Goal: Information Seeking & Learning: Learn about a topic

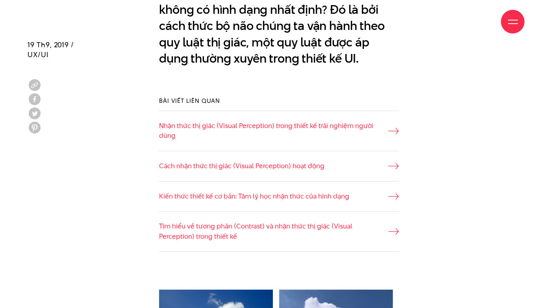
scroll to position [670, 0]
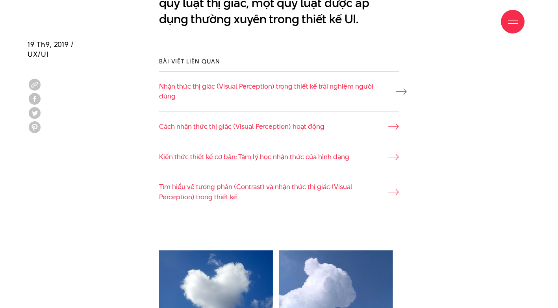
click at [396, 93] on link "Nhận thức thị giác (Visual Perception) trong thiết kế trải nghiệm người dùng" at bounding box center [279, 92] width 240 height 20
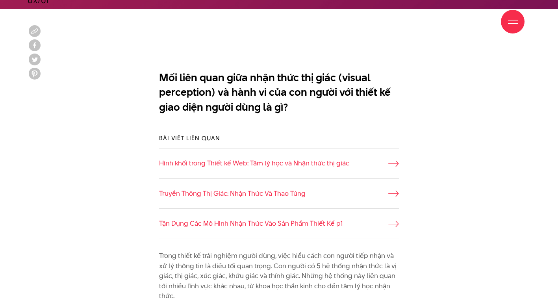
scroll to position [473, 0]
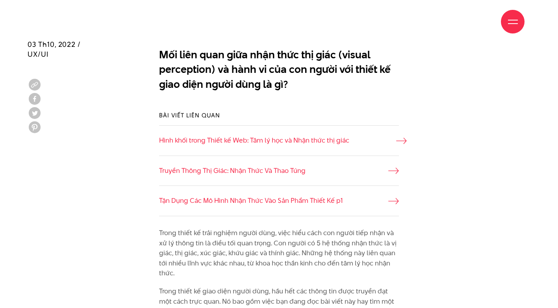
click at [397, 139] on icon at bounding box center [401, 141] width 11 height 6
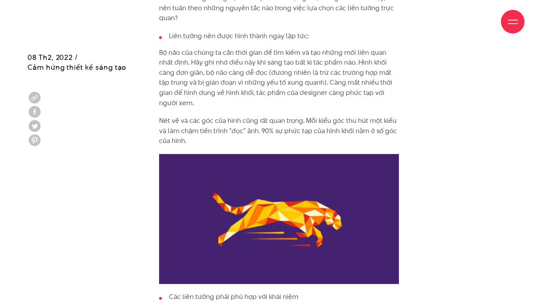
scroll to position [1615, 0]
